Goal: Book appointment/travel/reservation

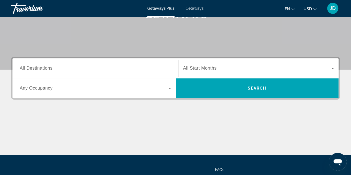
scroll to position [100, 0]
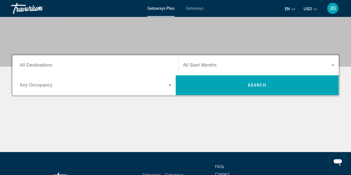
click at [54, 65] on input "Destination All Destinations" at bounding box center [96, 65] width 152 height 7
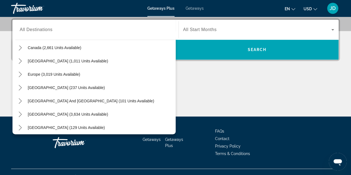
scroll to position [45, 0]
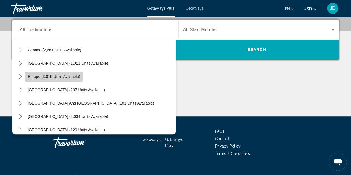
click at [53, 78] on span "Europe (3,019 units available)" at bounding box center [54, 76] width 53 height 4
type input "**********"
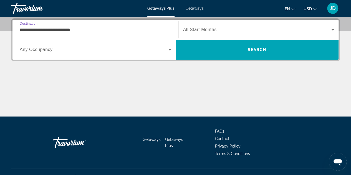
click at [209, 33] on span "Search widget" at bounding box center [257, 29] width 149 height 7
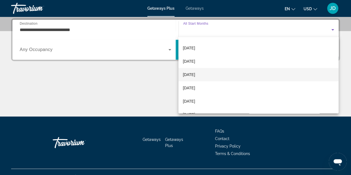
scroll to position [57, 0]
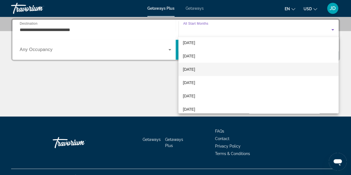
click at [228, 69] on mat-option "[DATE]" at bounding box center [259, 69] width 160 height 13
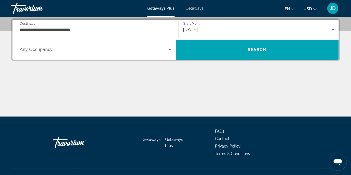
click at [63, 50] on span "Search widget" at bounding box center [94, 49] width 149 height 7
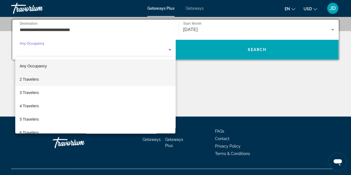
click at [114, 82] on mat-option "2 Travelers" at bounding box center [95, 79] width 161 height 13
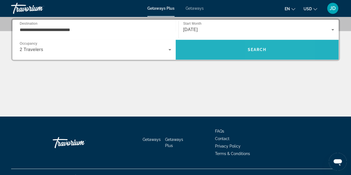
click at [263, 55] on span "Search" at bounding box center [257, 49] width 163 height 13
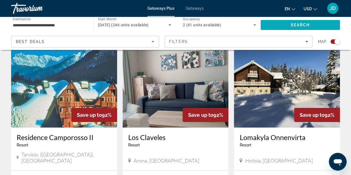
scroll to position [817, 0]
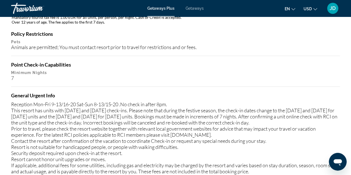
scroll to position [734, 0]
